Goal: Task Accomplishment & Management: Manage account settings

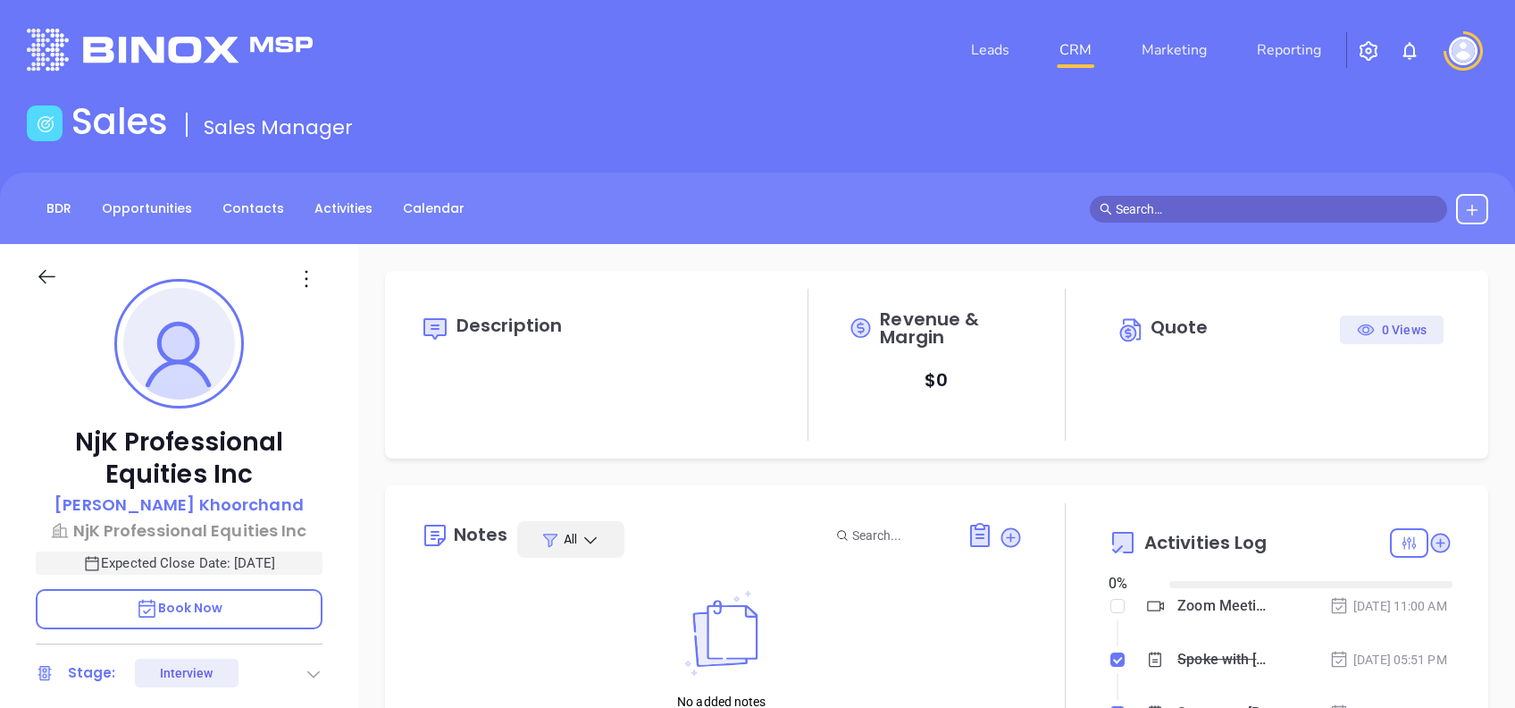
type input "[DATE]"
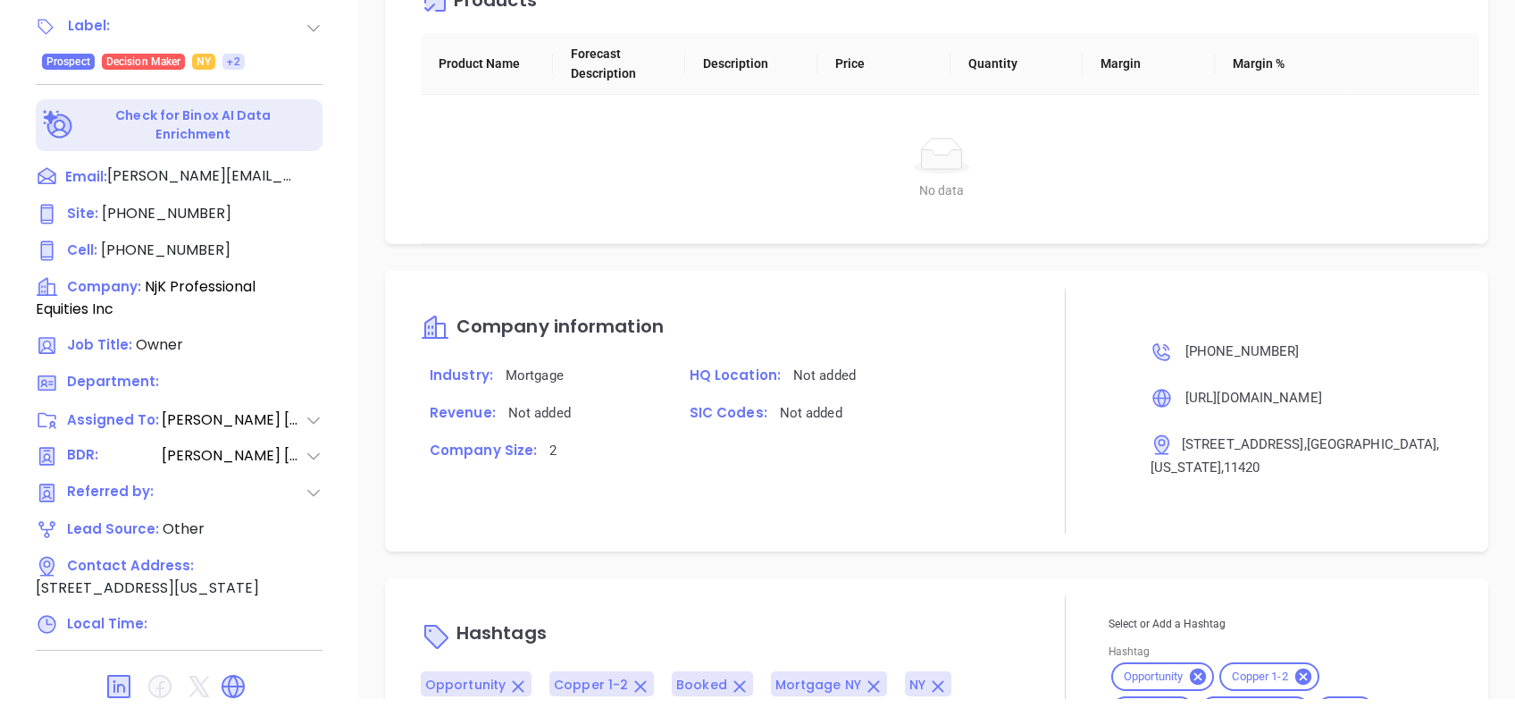
scroll to position [1716, 0]
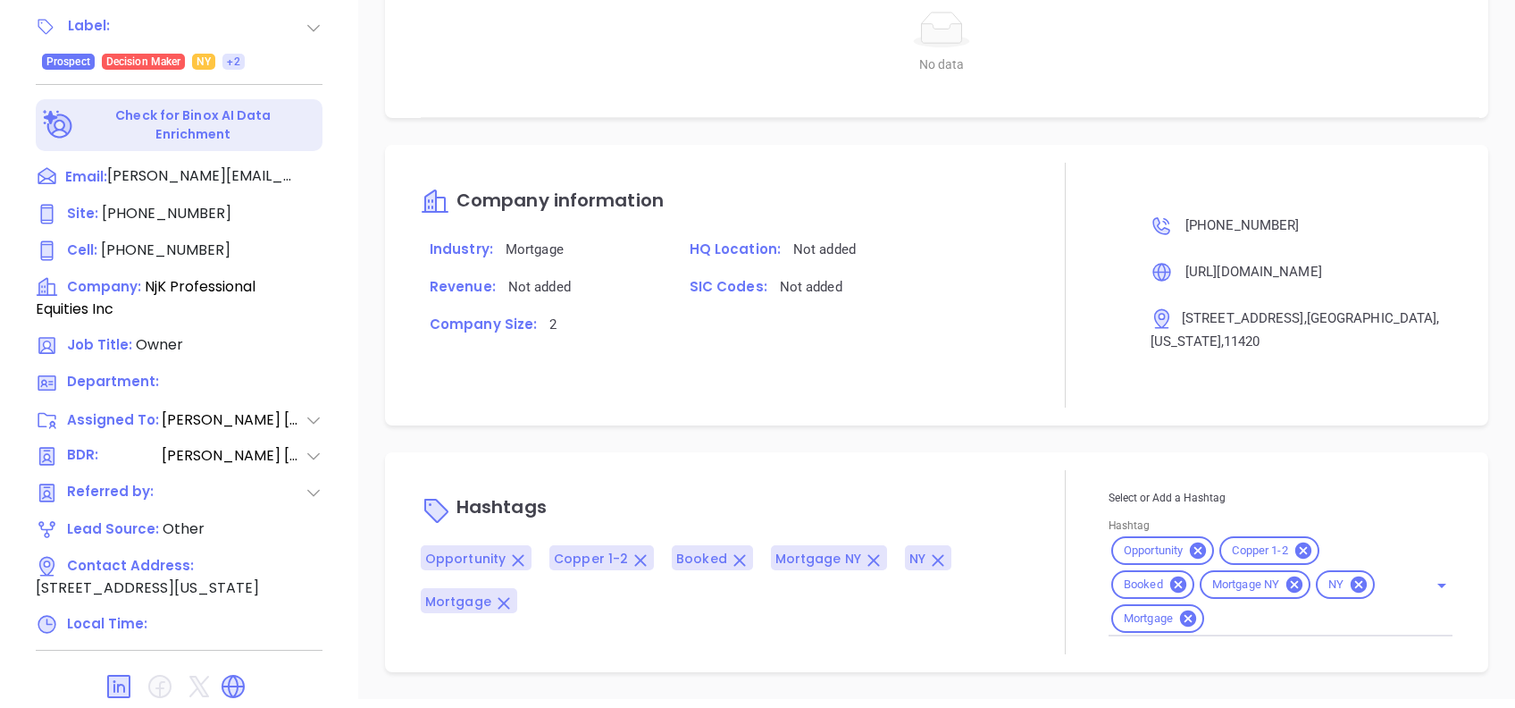
type input "[PERSON_NAME]"
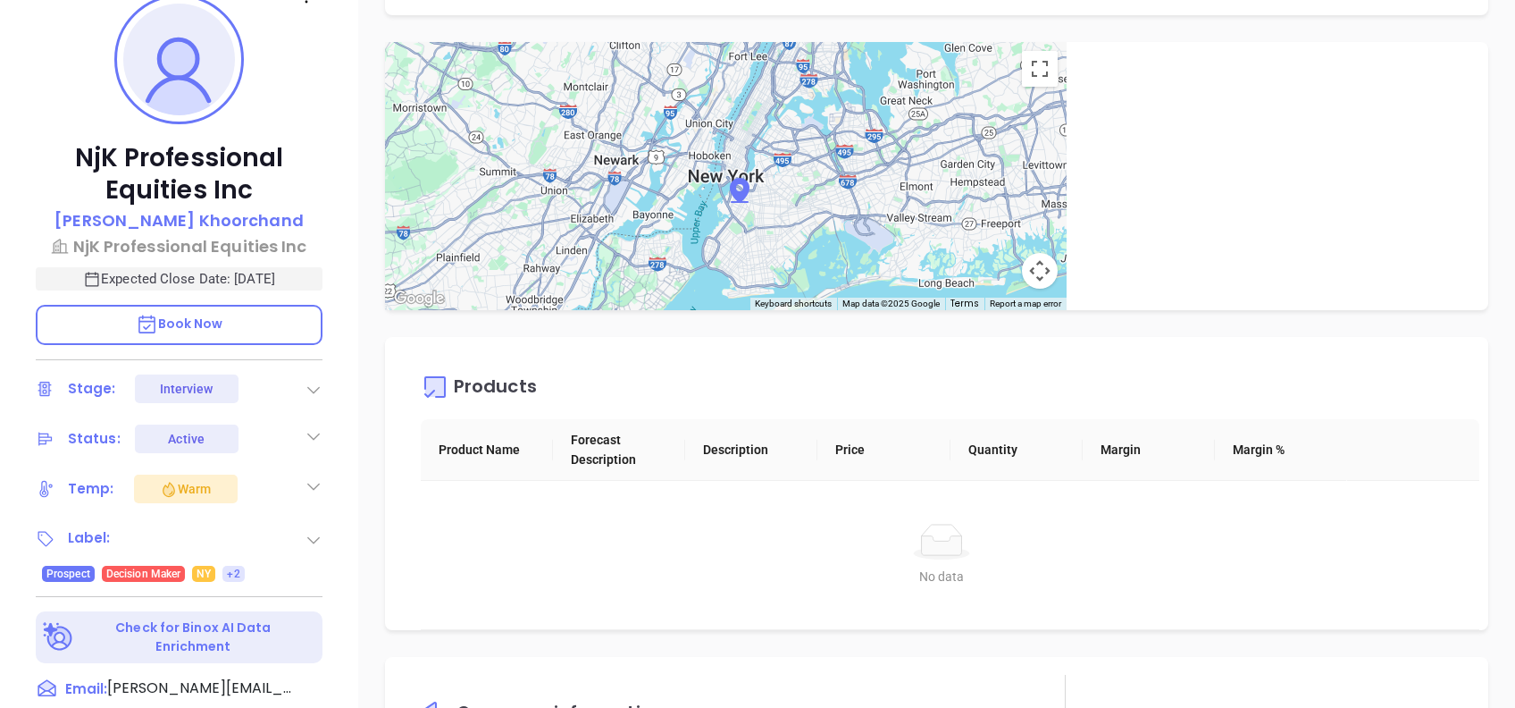
scroll to position [339, 0]
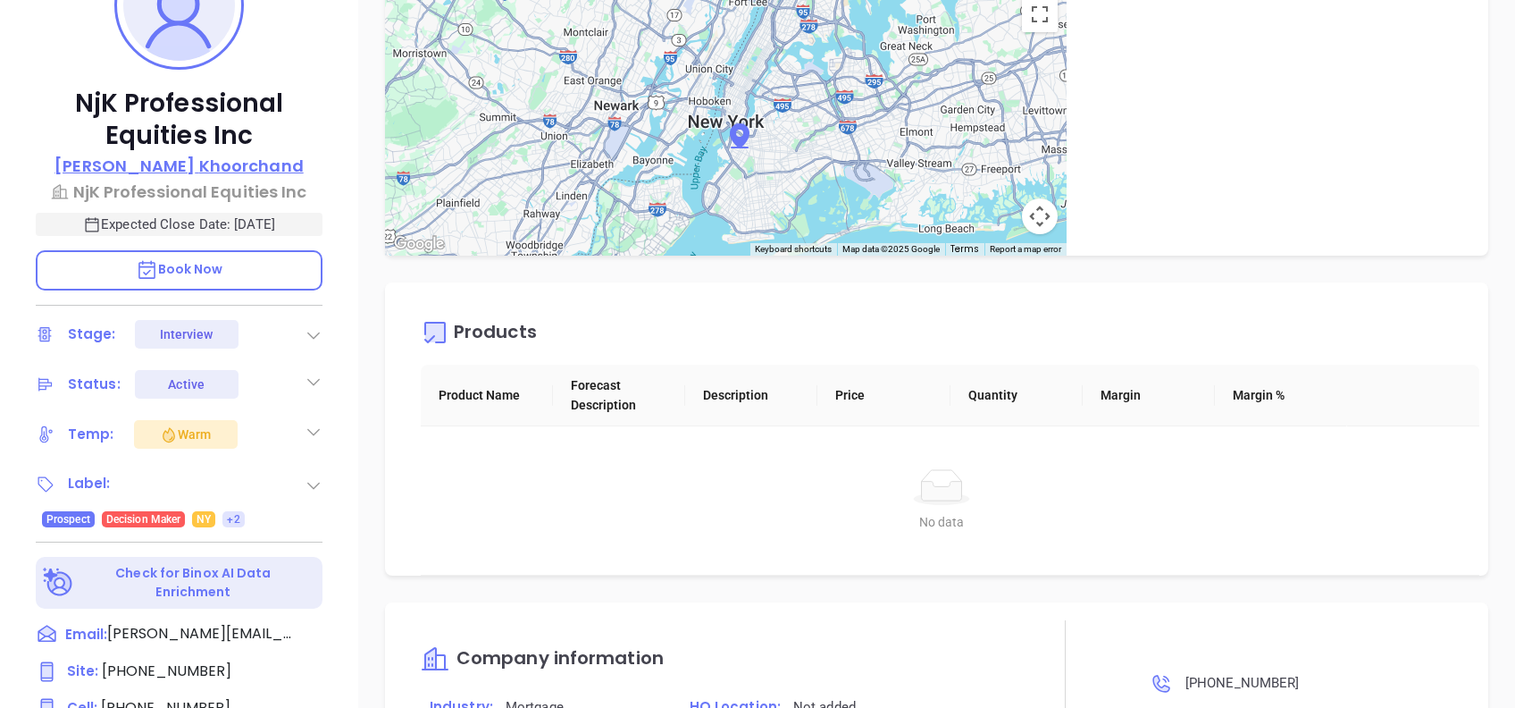
click at [212, 154] on p "[PERSON_NAME]" at bounding box center [179, 166] width 248 height 24
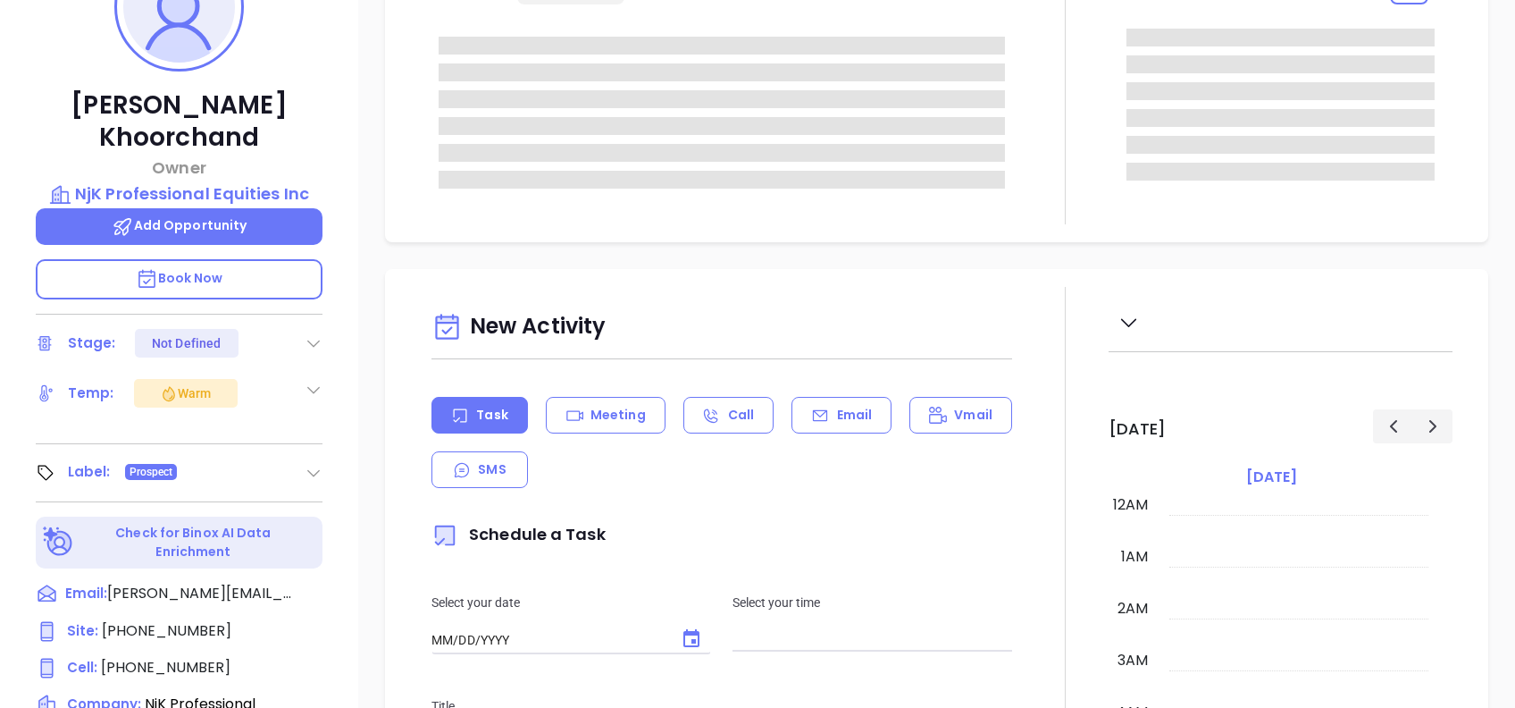
type input "10:00 am"
type input "[DATE]"
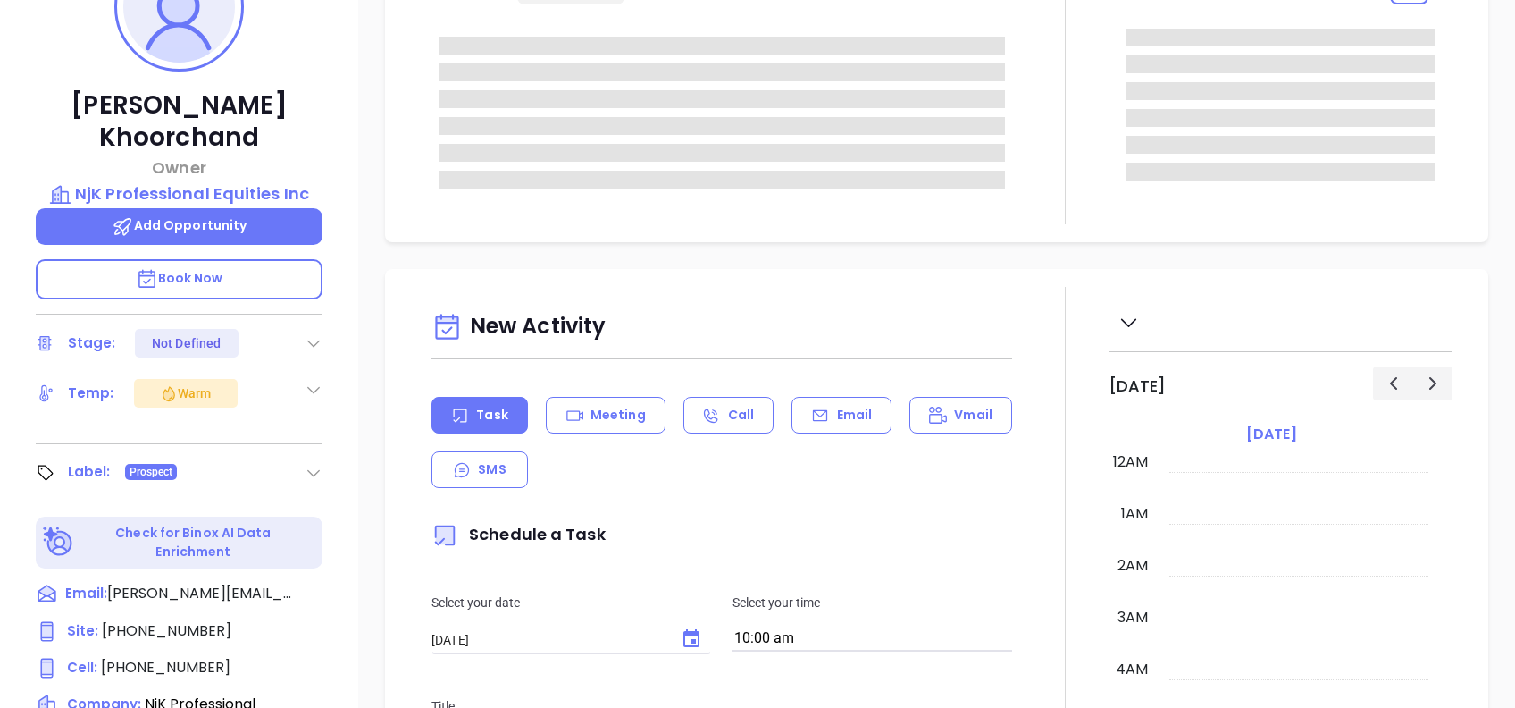
scroll to position [312, 0]
type input "[PERSON_NAME]"
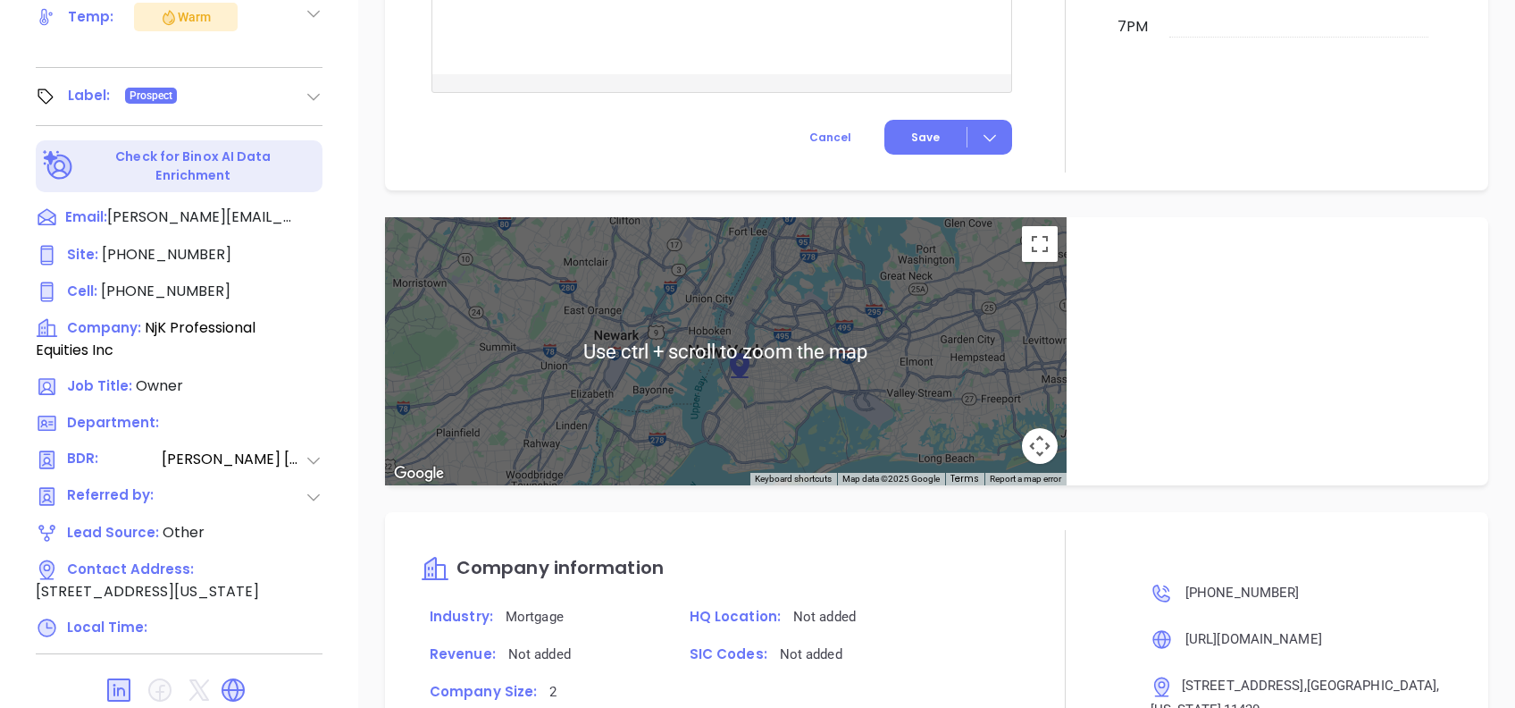
scroll to position [1432, 0]
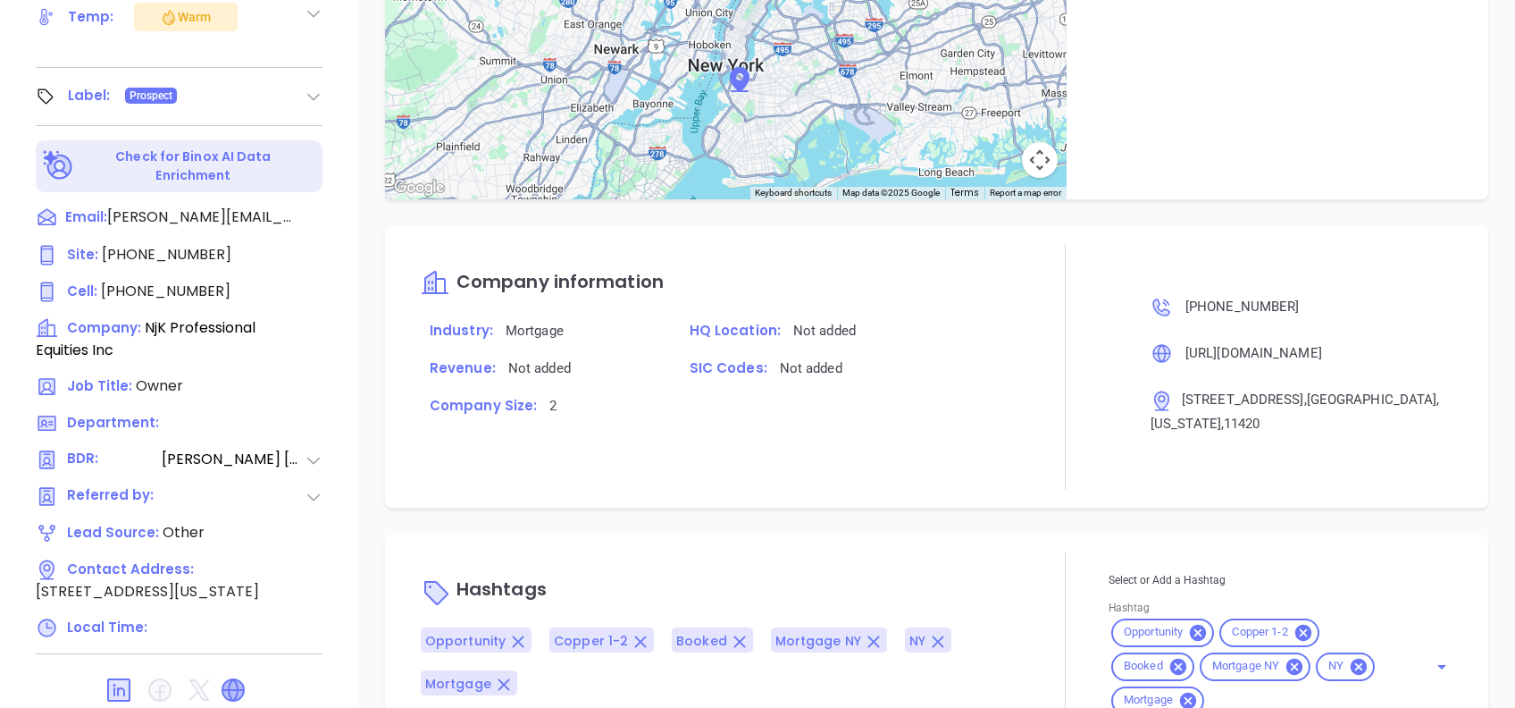
click at [242, 679] on icon at bounding box center [232, 689] width 21 height 21
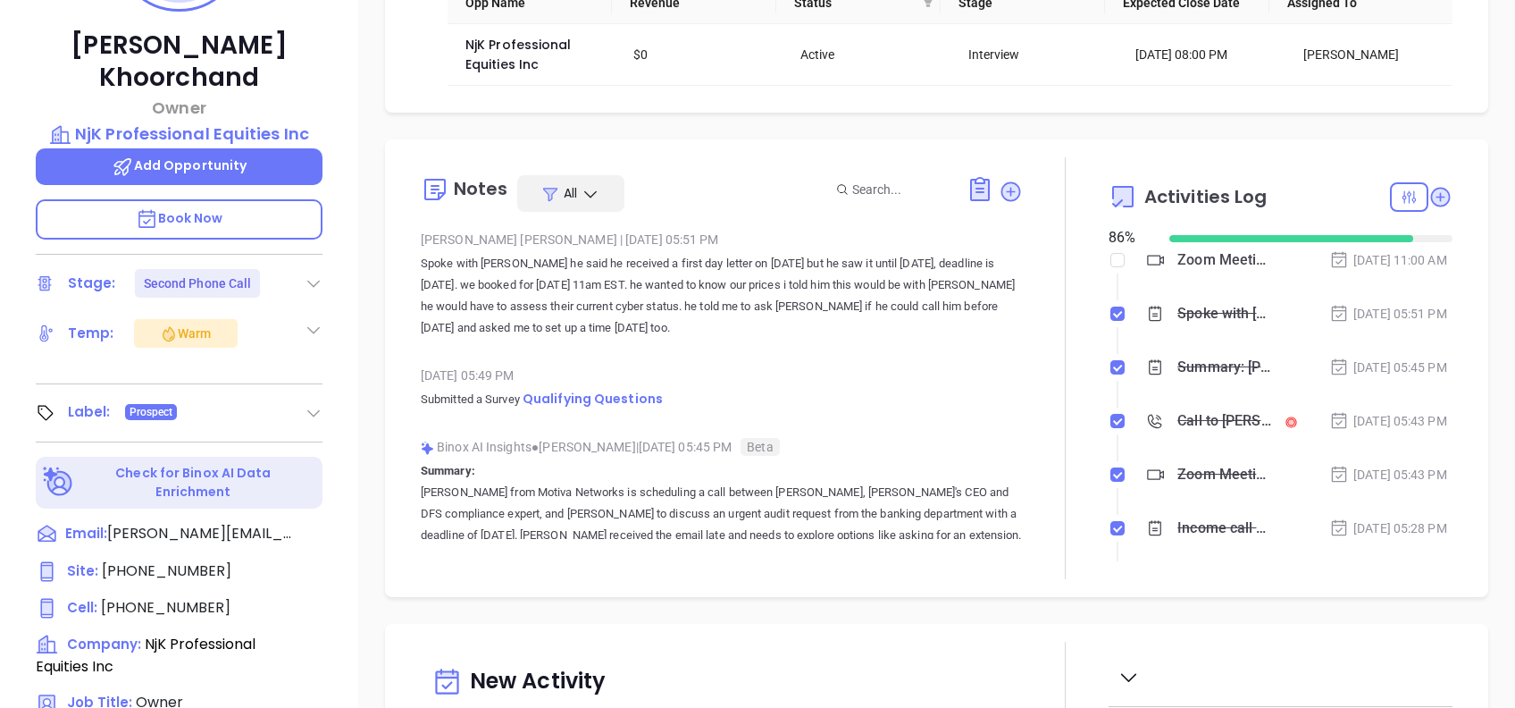
scroll to position [191, 0]
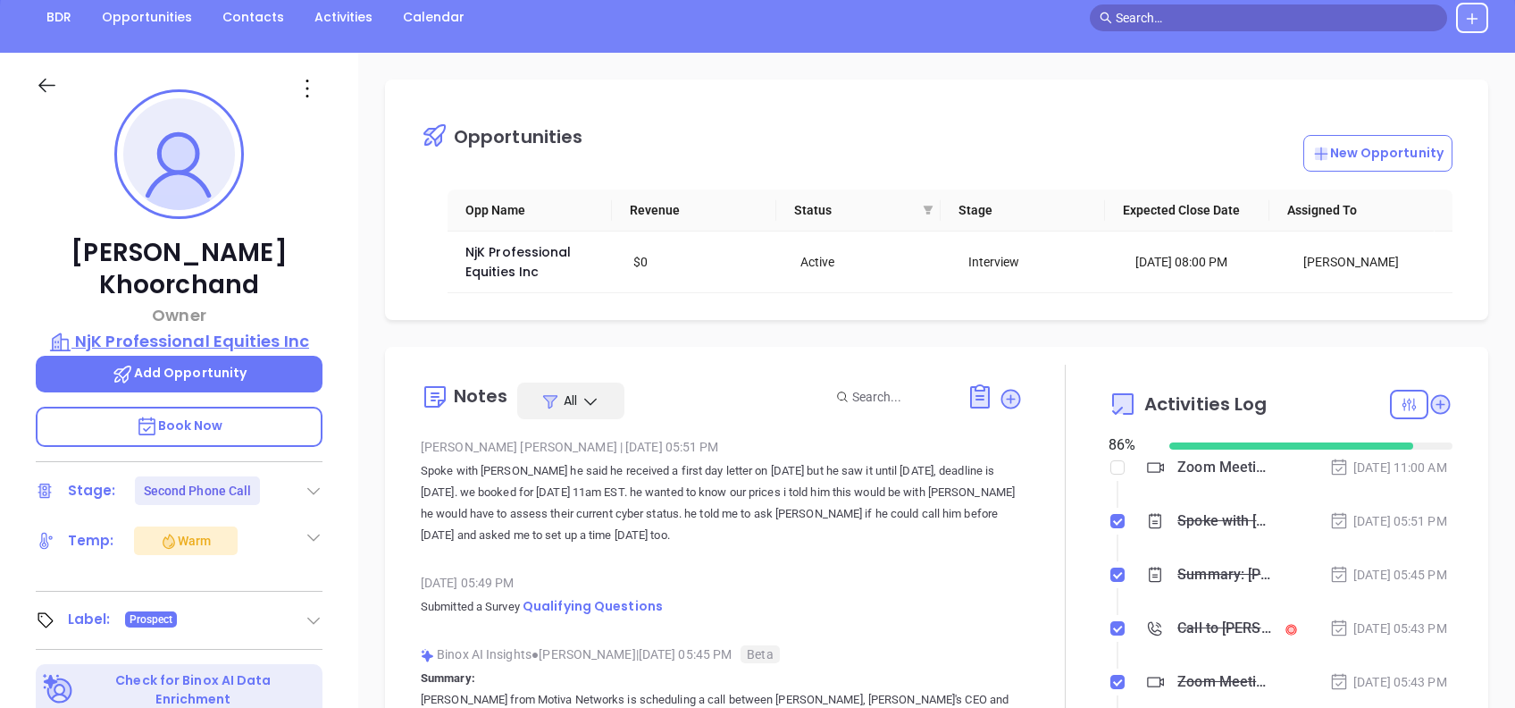
click at [295, 329] on p "NjK Professional Equities Inc" at bounding box center [179, 341] width 287 height 25
